Goal: Information Seeking & Learning: Learn about a topic

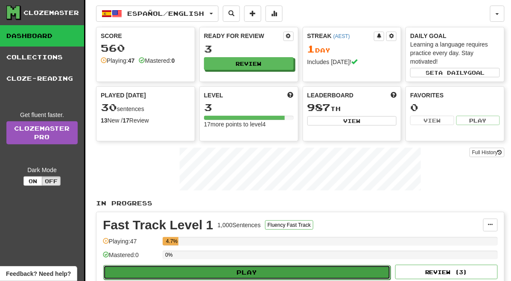
click at [221, 267] on button "Play" at bounding box center [246, 272] width 287 height 15
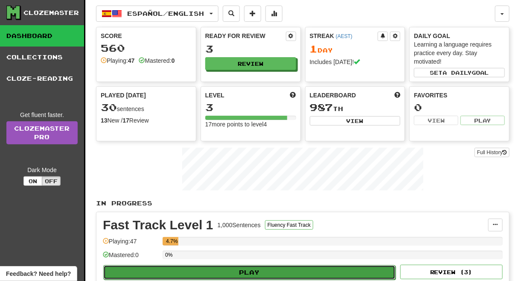
select select "**"
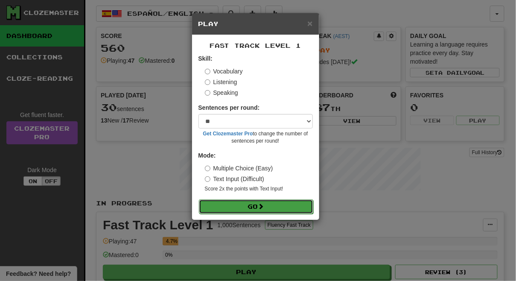
click at [240, 203] on button "Go" at bounding box center [256, 206] width 114 height 15
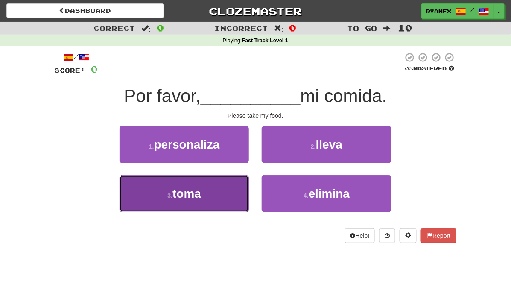
click at [187, 196] on span "toma" at bounding box center [186, 193] width 29 height 13
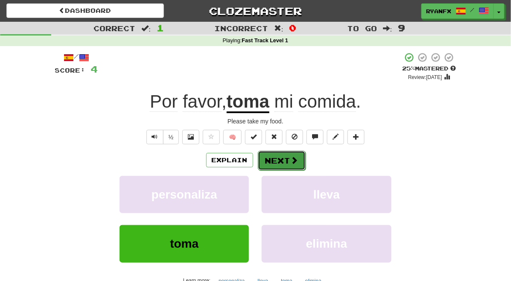
click at [288, 165] on button "Next" at bounding box center [282, 161] width 48 height 20
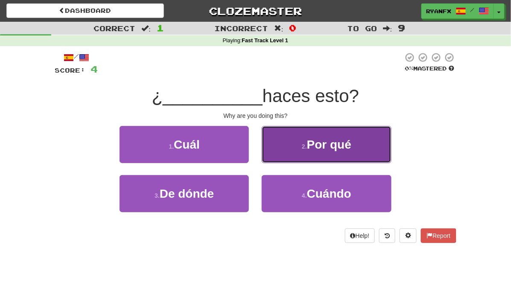
click at [301, 145] on button "2 . Por qué" at bounding box center [325, 144] width 129 height 37
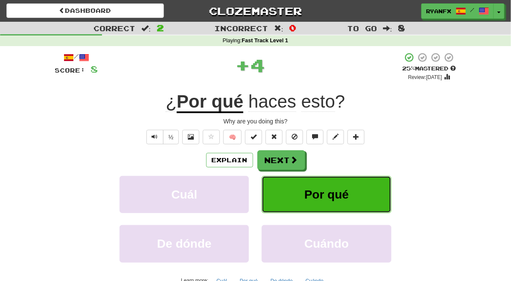
click at [327, 199] on span "Por qué" at bounding box center [326, 194] width 44 height 13
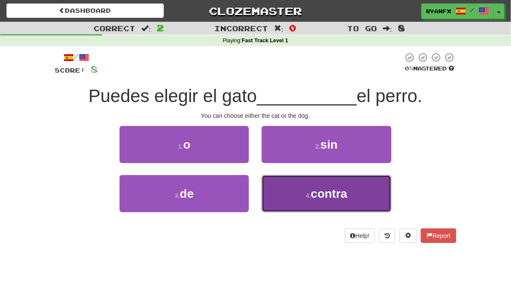
click at [309, 198] on button "4 . contra" at bounding box center [325, 193] width 129 height 37
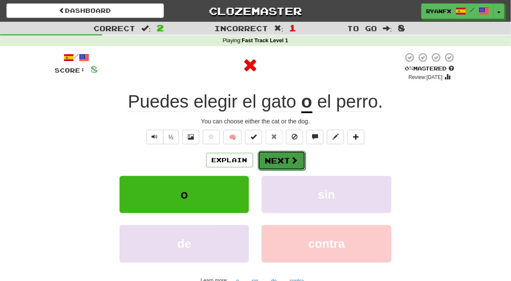
click at [281, 163] on button "Next" at bounding box center [282, 161] width 48 height 20
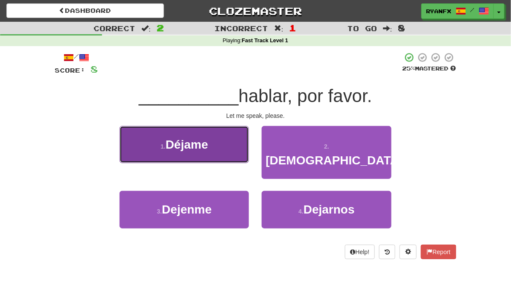
click at [223, 147] on button "1 . Déjame" at bounding box center [183, 144] width 129 height 37
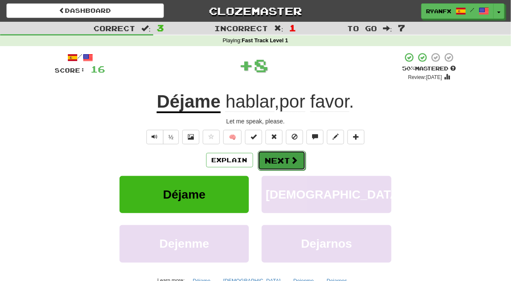
click at [287, 161] on button "Next" at bounding box center [282, 161] width 48 height 20
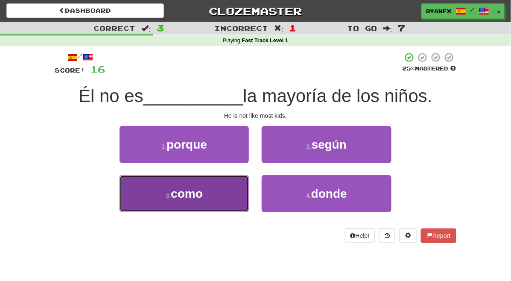
click at [215, 193] on button "3 . como" at bounding box center [183, 193] width 129 height 37
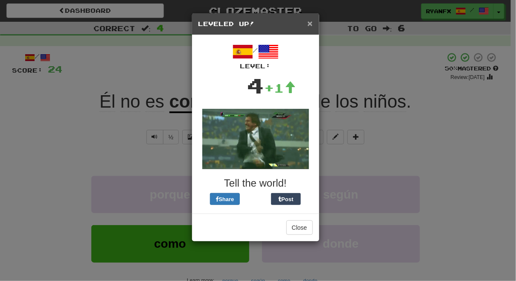
click at [307, 22] on span "×" at bounding box center [309, 23] width 5 height 10
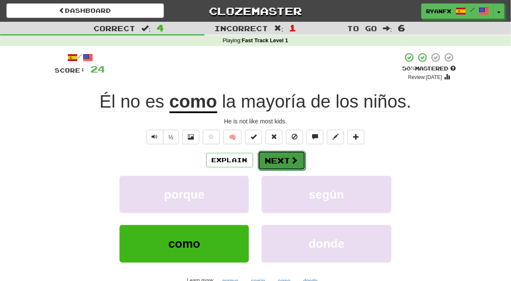
click at [279, 159] on button "Next" at bounding box center [282, 161] width 48 height 20
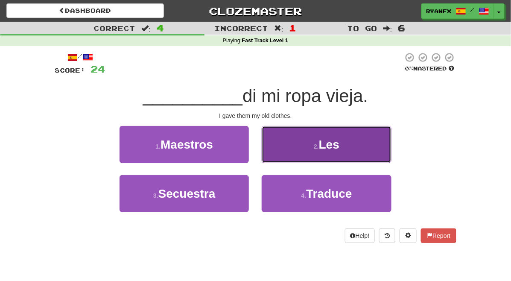
click at [297, 141] on button "2 . Les" at bounding box center [325, 144] width 129 height 37
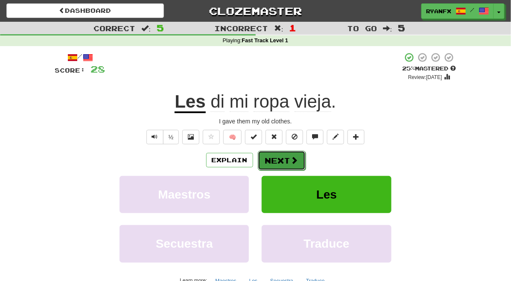
click at [288, 158] on button "Next" at bounding box center [282, 161] width 48 height 20
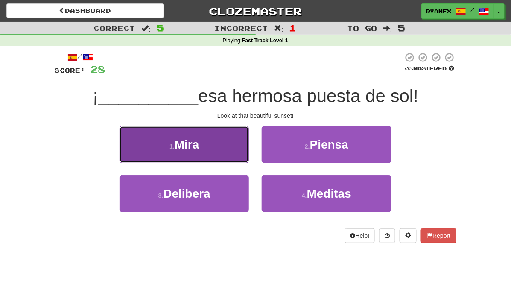
click at [221, 144] on button "1 . Mira" at bounding box center [183, 144] width 129 height 37
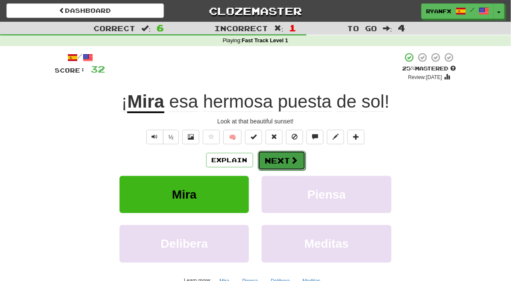
click at [275, 157] on button "Next" at bounding box center [282, 161] width 48 height 20
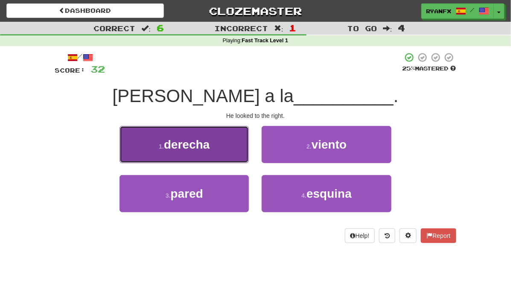
click at [191, 146] on span "derecha" at bounding box center [187, 144] width 46 height 13
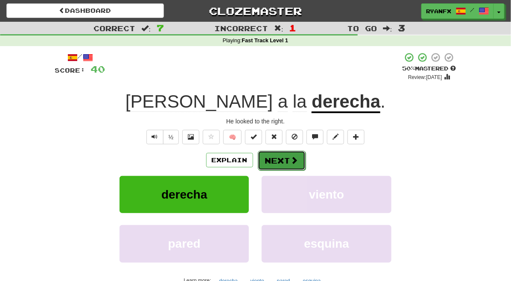
click at [277, 163] on button "Next" at bounding box center [282, 161] width 48 height 20
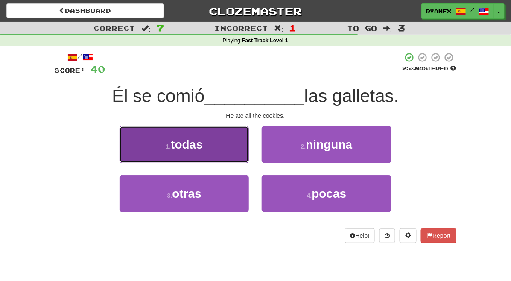
click at [187, 143] on span "todas" at bounding box center [187, 144] width 32 height 13
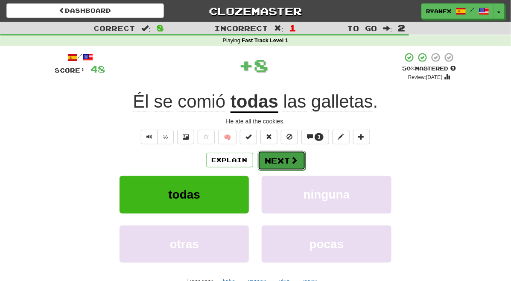
click at [299, 157] on button "Next" at bounding box center [282, 161] width 48 height 20
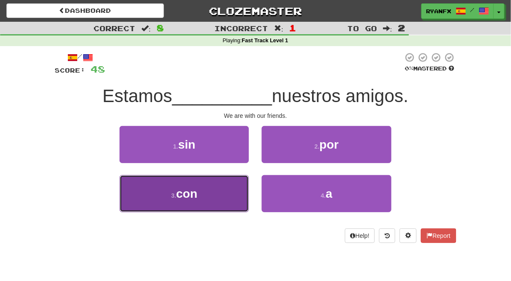
click at [192, 197] on button "3 . con" at bounding box center [183, 193] width 129 height 37
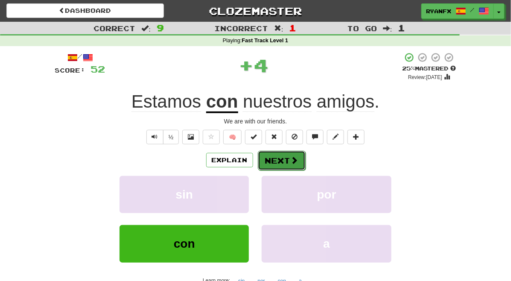
click at [275, 165] on button "Next" at bounding box center [282, 161] width 48 height 20
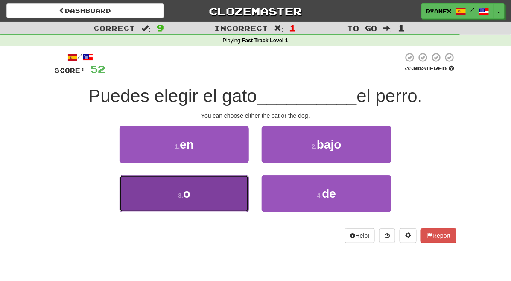
click at [212, 193] on button "3 . o" at bounding box center [183, 193] width 129 height 37
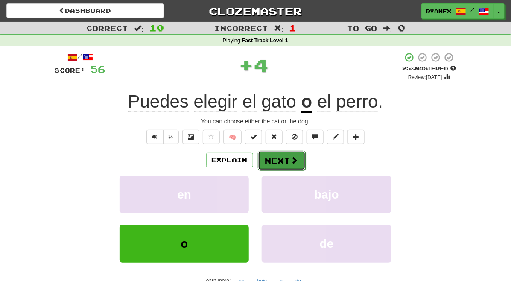
click at [291, 160] on span at bounding box center [294, 160] width 8 height 8
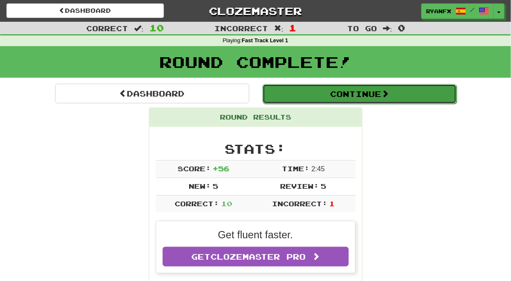
click at [336, 101] on button "Continue" at bounding box center [359, 94] width 194 height 20
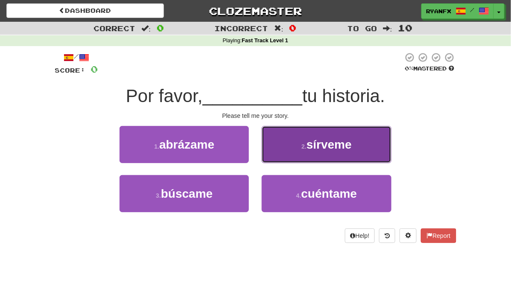
click at [299, 146] on button "2 . sírveme" at bounding box center [325, 144] width 129 height 37
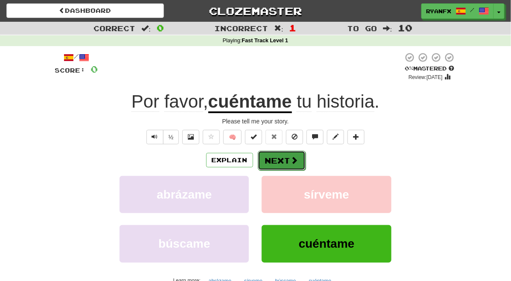
click at [280, 160] on button "Next" at bounding box center [282, 161] width 48 height 20
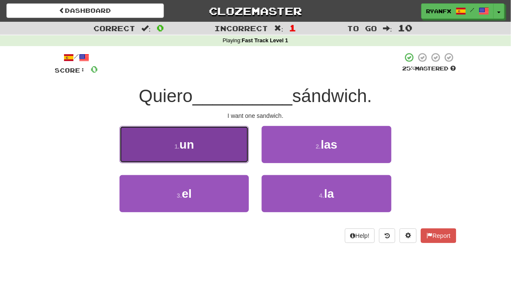
click at [205, 145] on button "1 . un" at bounding box center [183, 144] width 129 height 37
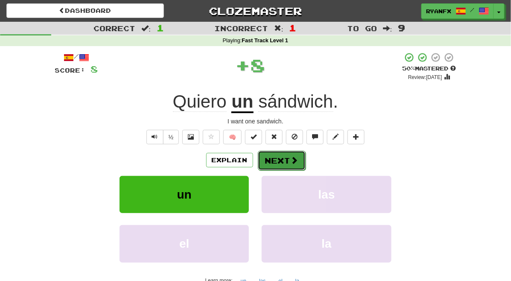
click at [284, 162] on button "Next" at bounding box center [282, 161] width 48 height 20
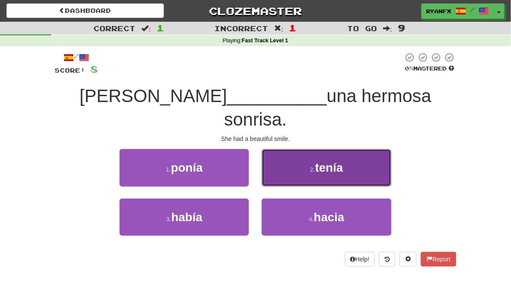
click at [321, 149] on button "2 . tenía" at bounding box center [325, 167] width 129 height 37
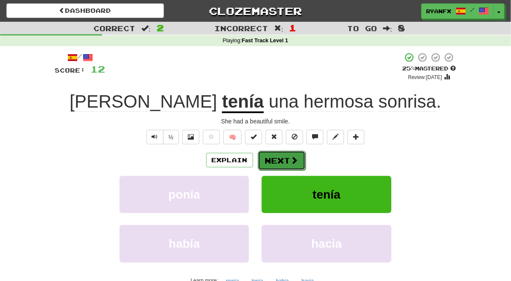
click at [286, 162] on button "Next" at bounding box center [282, 161] width 48 height 20
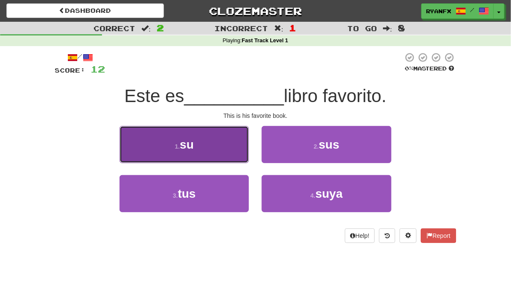
click at [212, 142] on button "1 . su" at bounding box center [183, 144] width 129 height 37
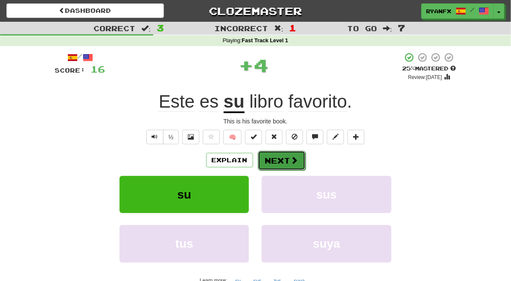
click at [281, 156] on button "Next" at bounding box center [282, 161] width 48 height 20
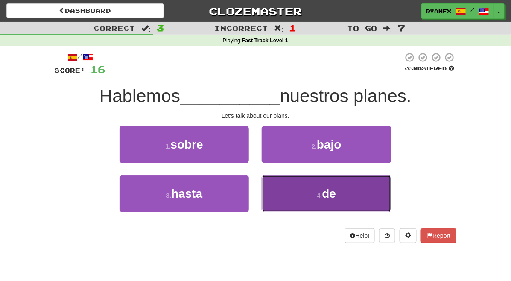
click at [284, 195] on button "4 . de" at bounding box center [325, 193] width 129 height 37
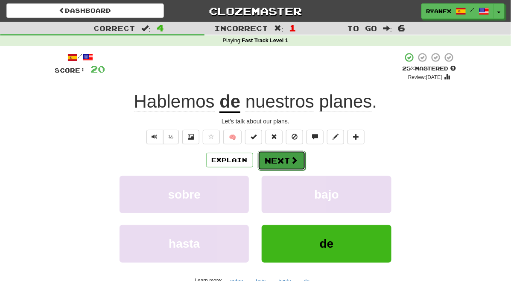
click at [275, 163] on button "Next" at bounding box center [282, 161] width 48 height 20
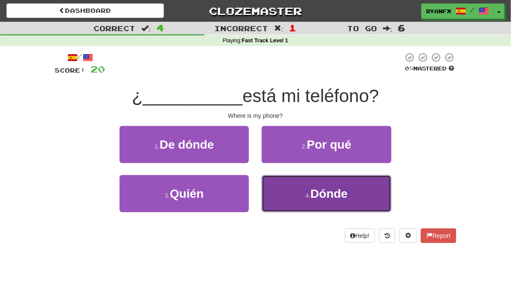
click at [302, 198] on button "4 . Dónde" at bounding box center [325, 193] width 129 height 37
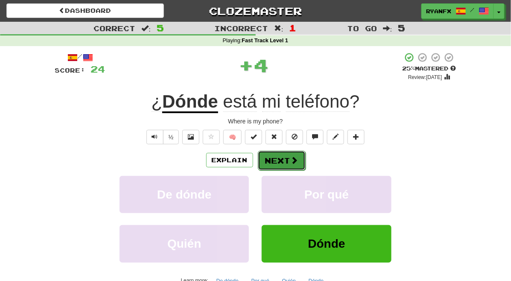
click at [279, 158] on button "Next" at bounding box center [282, 161] width 48 height 20
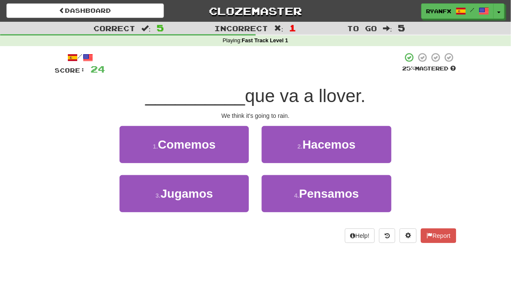
click at [209, 94] on span "__________" at bounding box center [195, 96] width 100 height 20
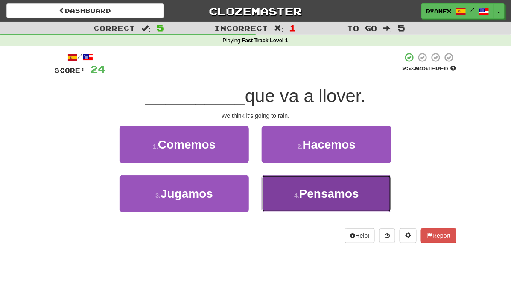
click at [299, 196] on small "4 ." at bounding box center [296, 195] width 5 height 7
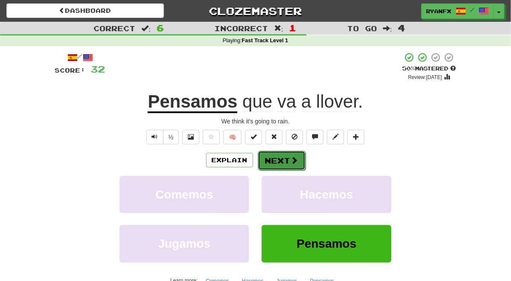
click at [282, 160] on button "Next" at bounding box center [282, 161] width 48 height 20
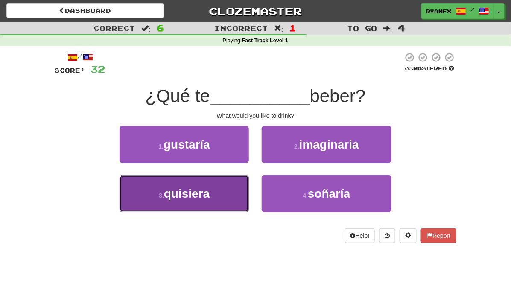
click at [216, 193] on button "3 . quisiera" at bounding box center [183, 193] width 129 height 37
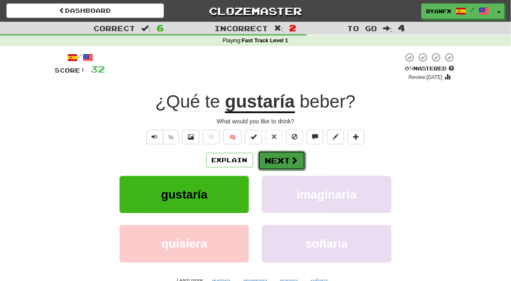
click at [277, 165] on button "Next" at bounding box center [282, 161] width 48 height 20
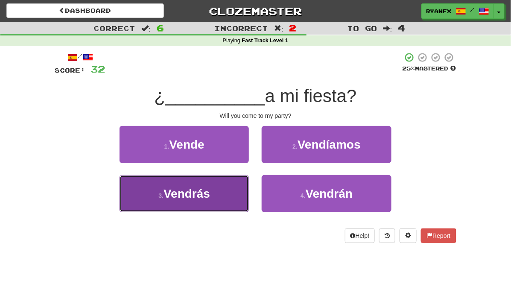
click at [206, 197] on button "3 . Vendrás" at bounding box center [183, 193] width 129 height 37
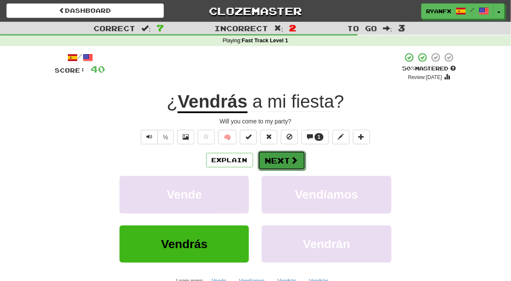
click at [272, 158] on button "Next" at bounding box center [282, 161] width 48 height 20
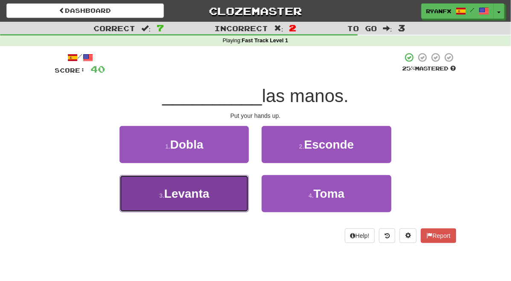
click at [217, 198] on button "3 . Levanta" at bounding box center [183, 193] width 129 height 37
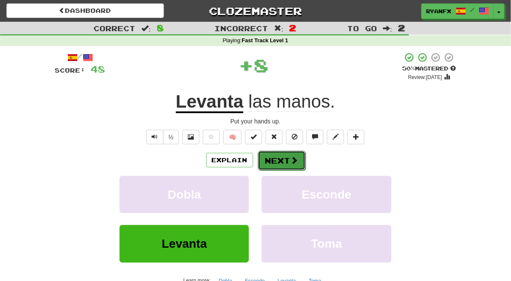
click at [289, 162] on button "Next" at bounding box center [282, 161] width 48 height 20
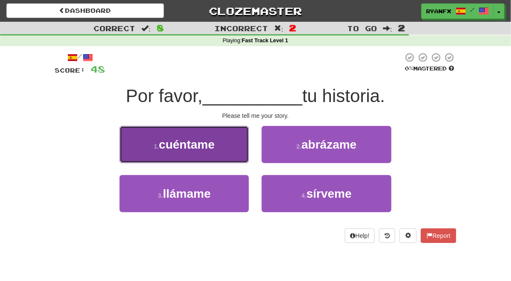
click at [223, 136] on button "1 . cuéntame" at bounding box center [183, 144] width 129 height 37
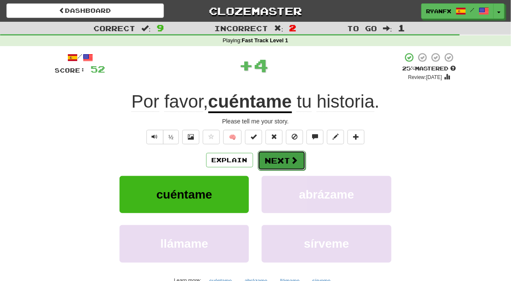
click at [291, 163] on span at bounding box center [294, 160] width 8 height 8
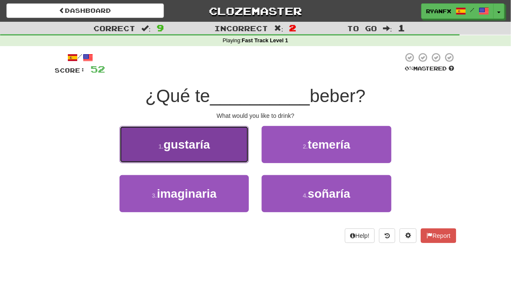
click at [214, 147] on button "1 . gustaría" at bounding box center [183, 144] width 129 height 37
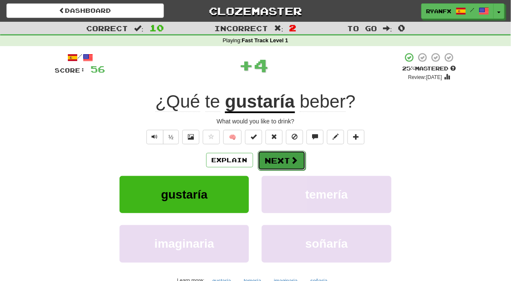
click at [277, 165] on button "Next" at bounding box center [282, 161] width 48 height 20
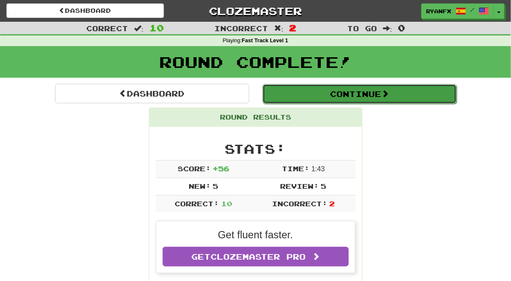
click at [323, 98] on button "Continue" at bounding box center [359, 94] width 194 height 20
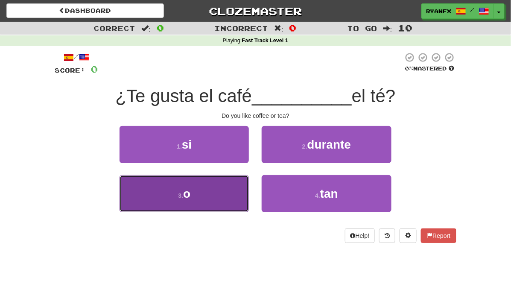
click at [187, 188] on button "3 . o" at bounding box center [183, 193] width 129 height 37
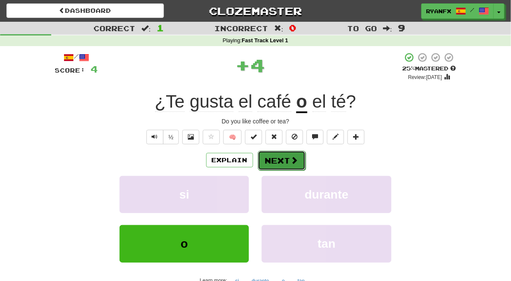
click at [276, 165] on button "Next" at bounding box center [282, 161] width 48 height 20
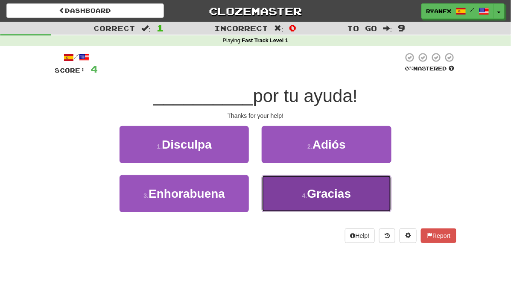
click at [293, 194] on button "4 . Gracias" at bounding box center [325, 193] width 129 height 37
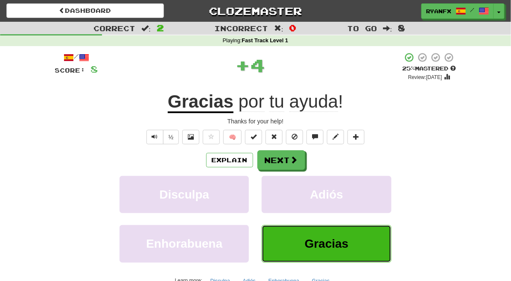
click at [296, 251] on button "Gracias" at bounding box center [325, 243] width 129 height 37
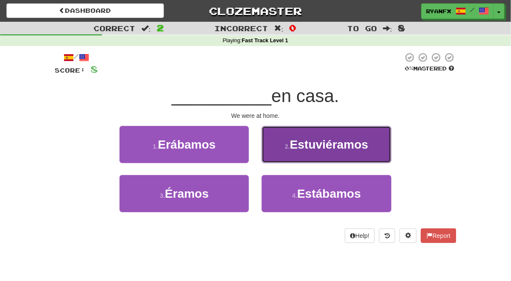
click at [322, 141] on span "Estuviéramos" at bounding box center [329, 144] width 78 height 13
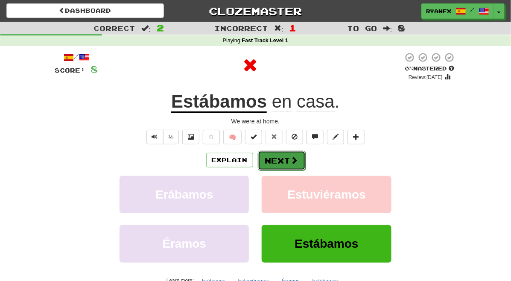
click at [278, 161] on button "Next" at bounding box center [282, 161] width 48 height 20
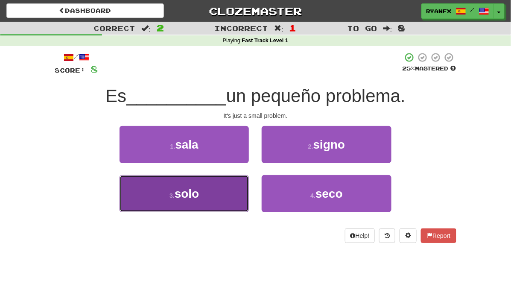
click at [216, 188] on button "3 . solo" at bounding box center [183, 193] width 129 height 37
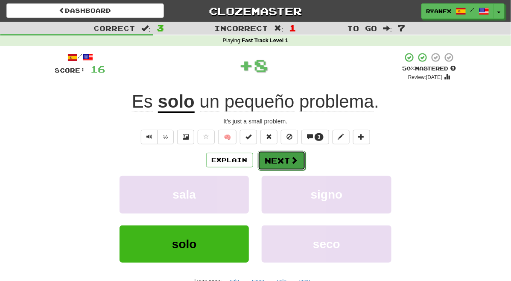
click at [293, 163] on span at bounding box center [294, 160] width 8 height 8
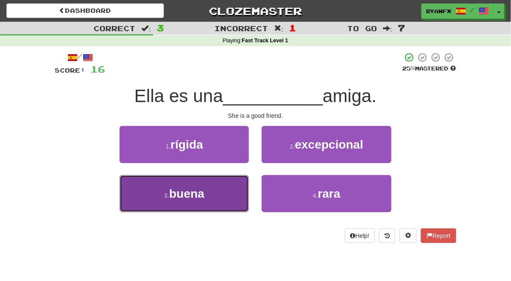
click at [200, 194] on button "3 . buena" at bounding box center [183, 193] width 129 height 37
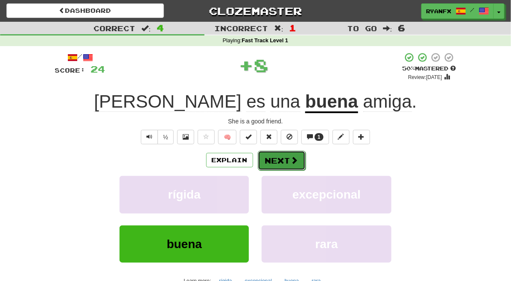
click at [285, 163] on button "Next" at bounding box center [282, 161] width 48 height 20
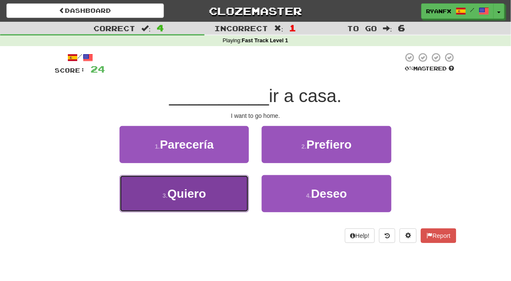
click at [202, 191] on button "3 . Quiero" at bounding box center [183, 193] width 129 height 37
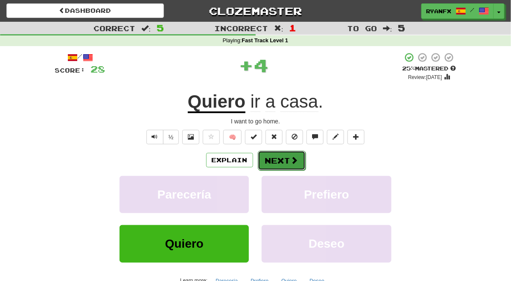
click at [284, 163] on button "Next" at bounding box center [282, 161] width 48 height 20
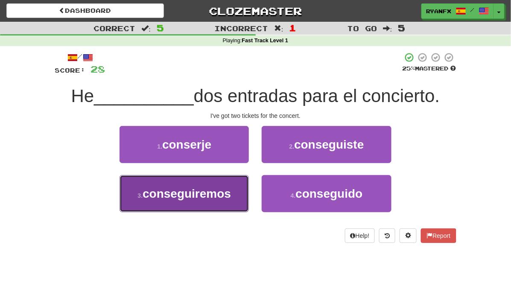
click at [202, 189] on span "conseguiremos" at bounding box center [186, 193] width 88 height 13
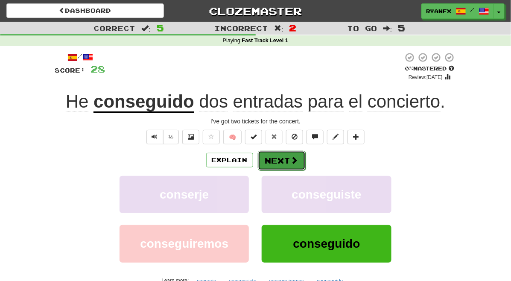
click at [286, 156] on button "Next" at bounding box center [282, 161] width 48 height 20
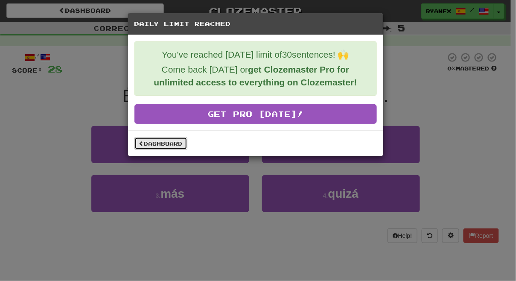
click at [155, 146] on link "Dashboard" at bounding box center [160, 143] width 53 height 13
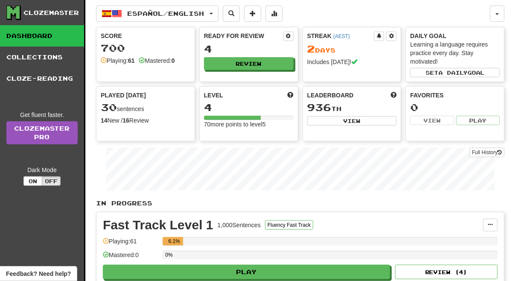
click at [174, 140] on div "Played Today 30 sentences 14 New / 16 Review Full History" at bounding box center [145, 113] width 99 height 55
